Goal: Navigation & Orientation: Find specific page/section

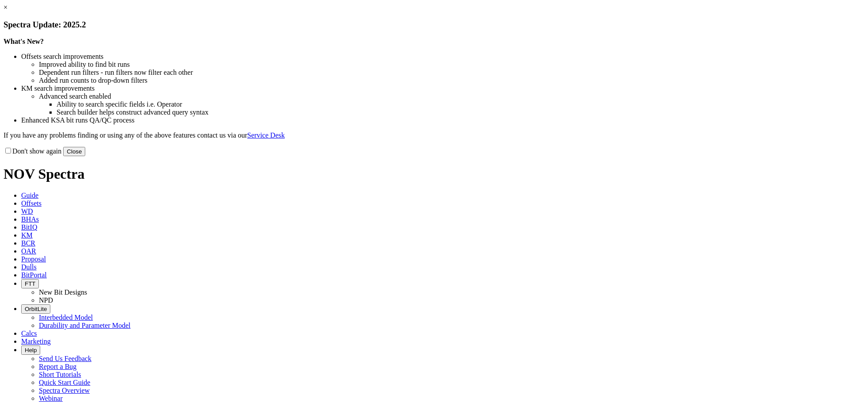
click at [8, 11] on link "×" at bounding box center [6, 8] width 4 height 8
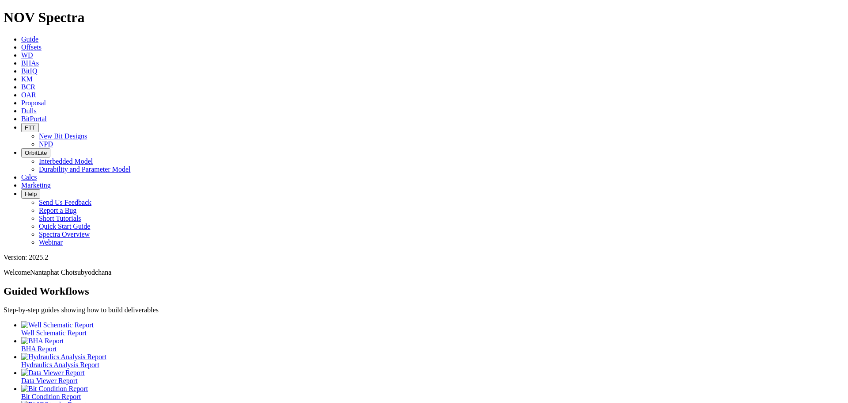
click at [47, 115] on span "BitPortal" at bounding box center [34, 119] width 26 height 8
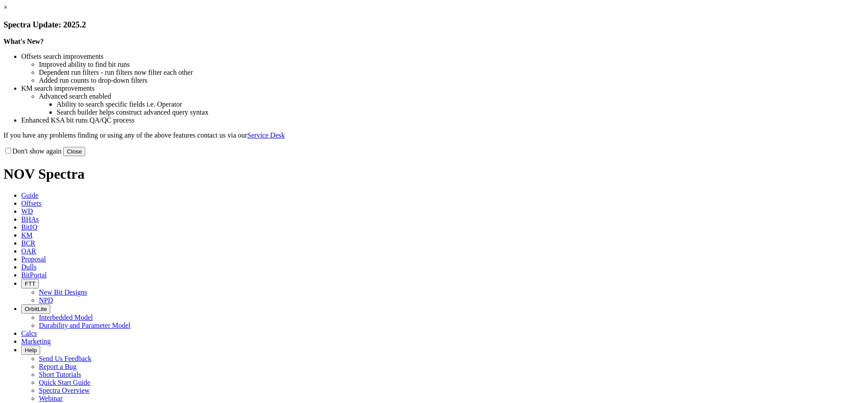
click at [8, 11] on link "×" at bounding box center [6, 8] width 4 height 8
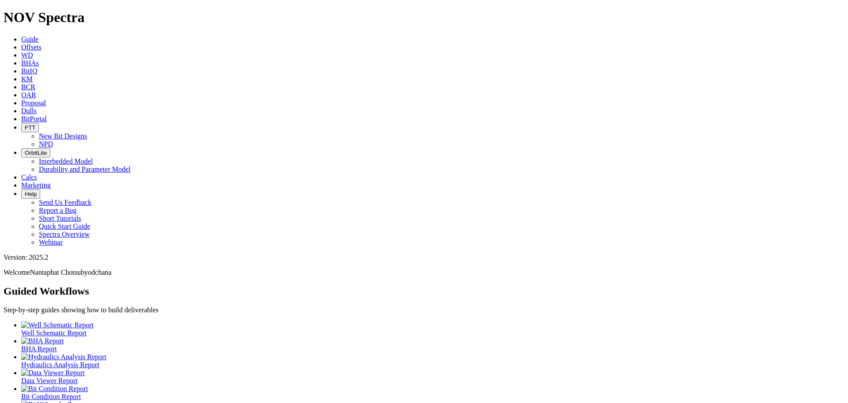
click at [21, 115] on icon at bounding box center [21, 119] width 0 height 8
